Goal: Check status

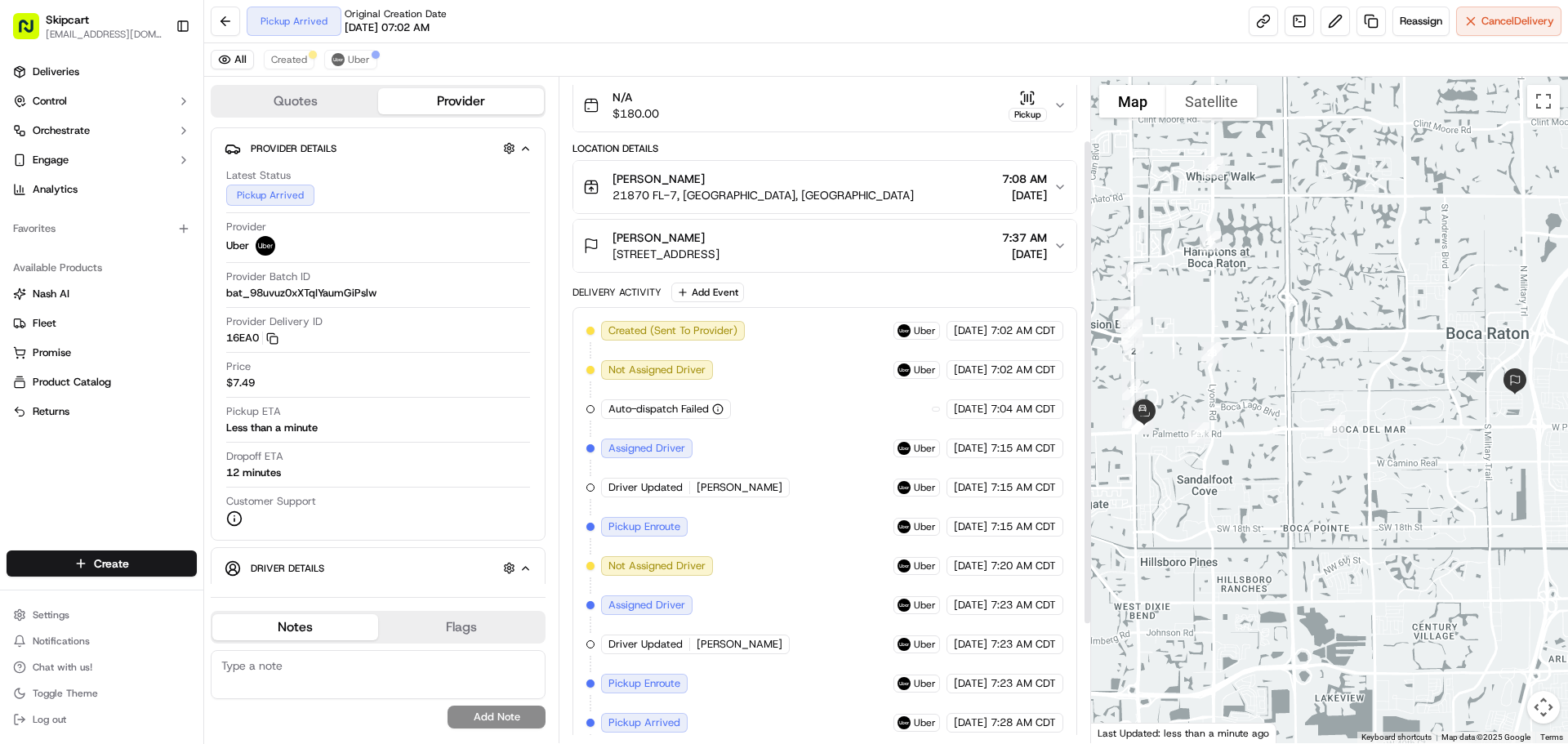
scroll to position [248, 0]
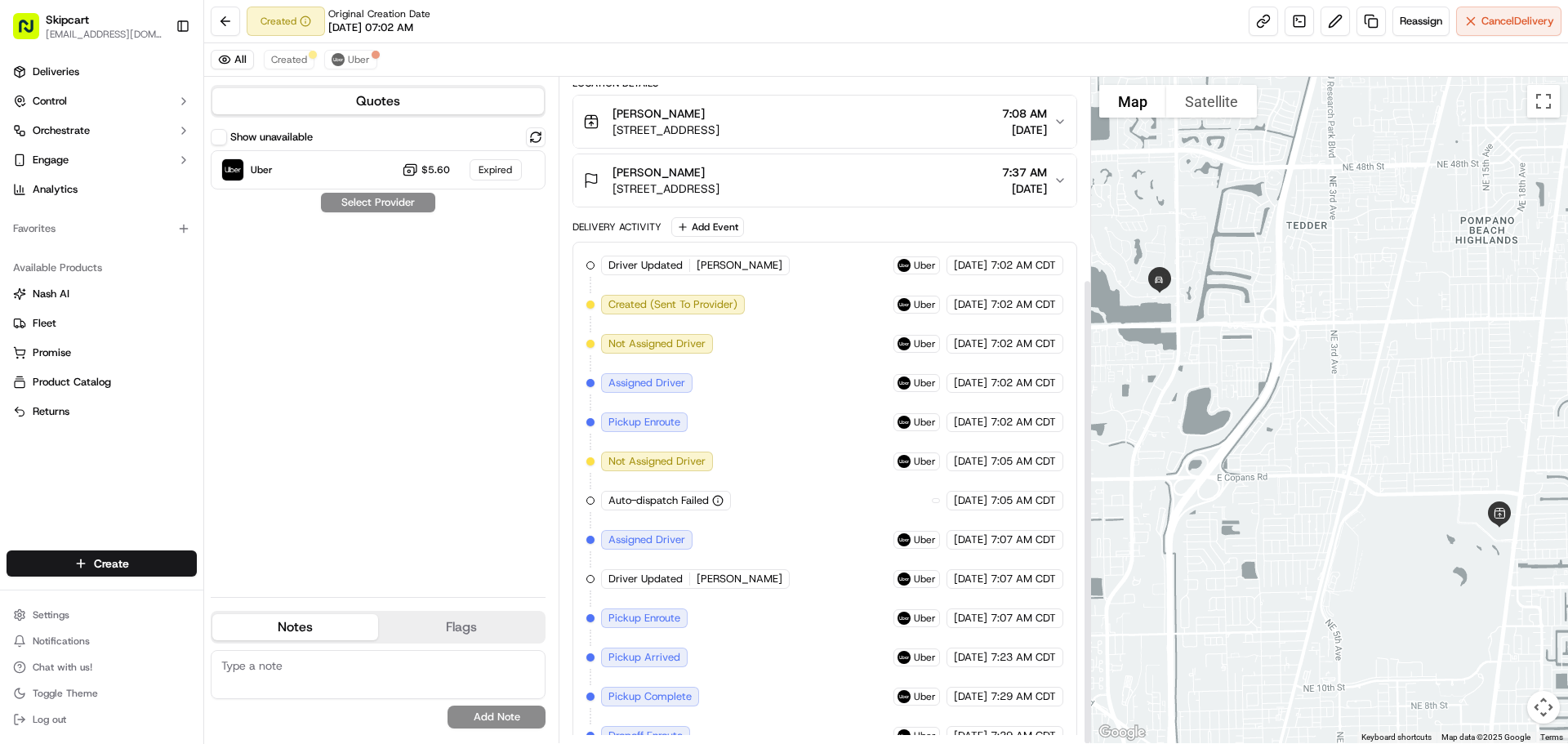
scroll to position [287, 0]
